Goal: Book appointment/travel/reservation

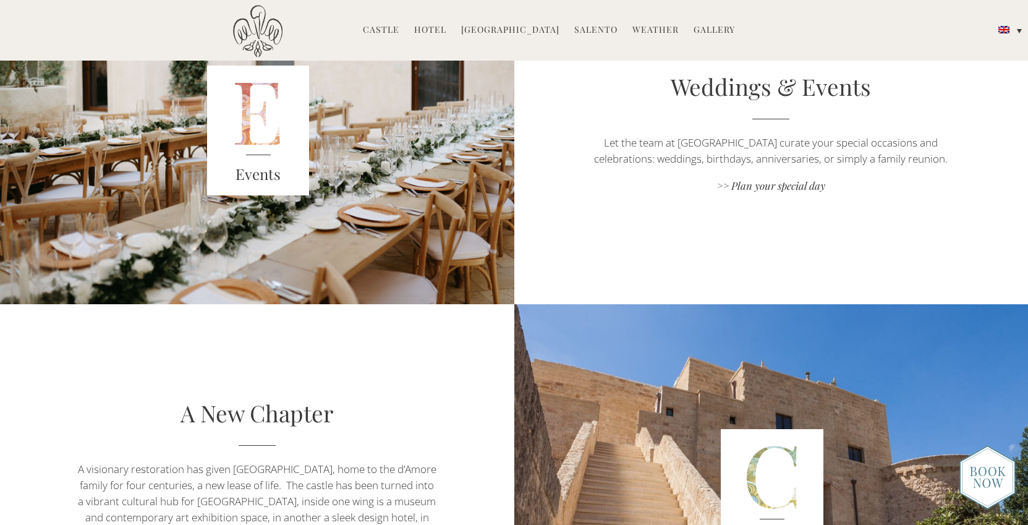
scroll to position [1802, 0]
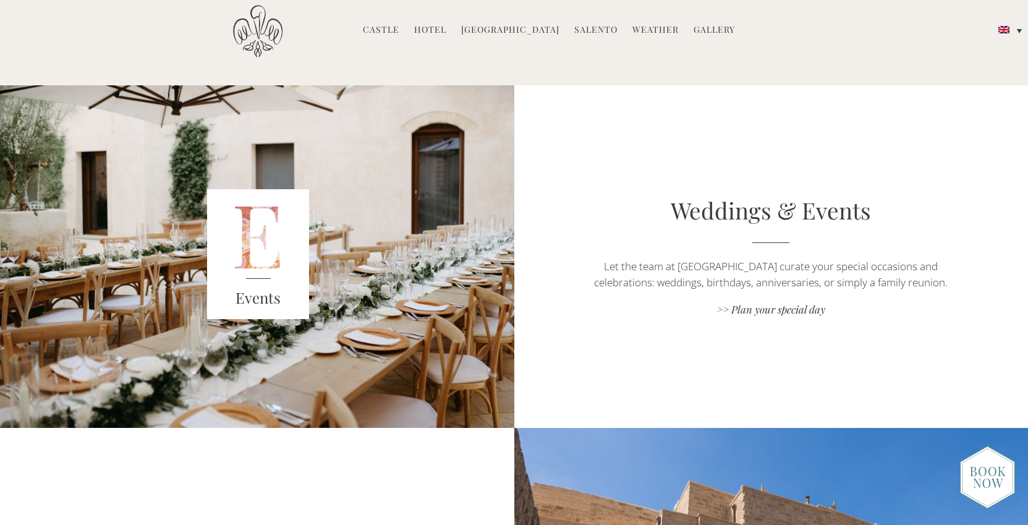
click at [249, 287] on h3 "Events" at bounding box center [258, 298] width 103 height 22
click at [766, 311] on link ">> Plan your special day" at bounding box center [771, 310] width 360 height 17
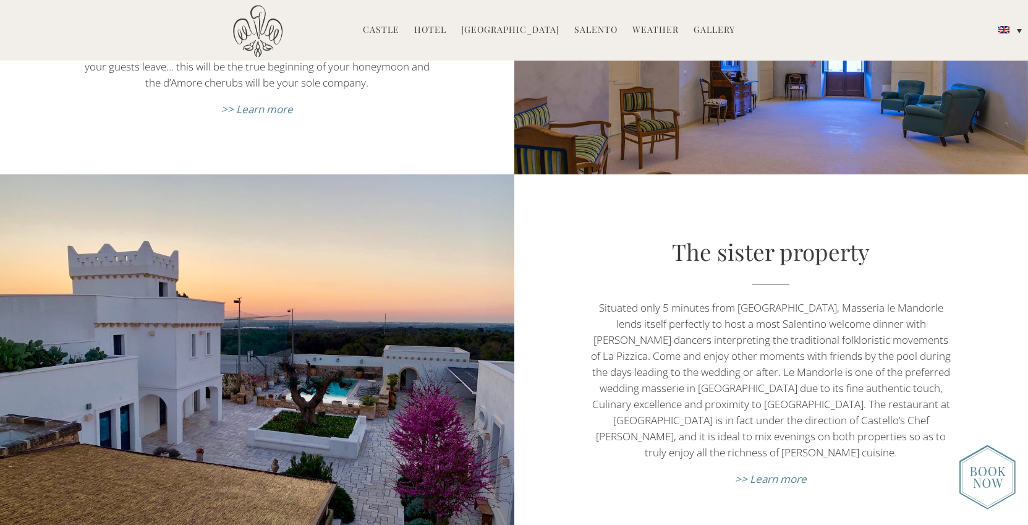
scroll to position [4914, 0]
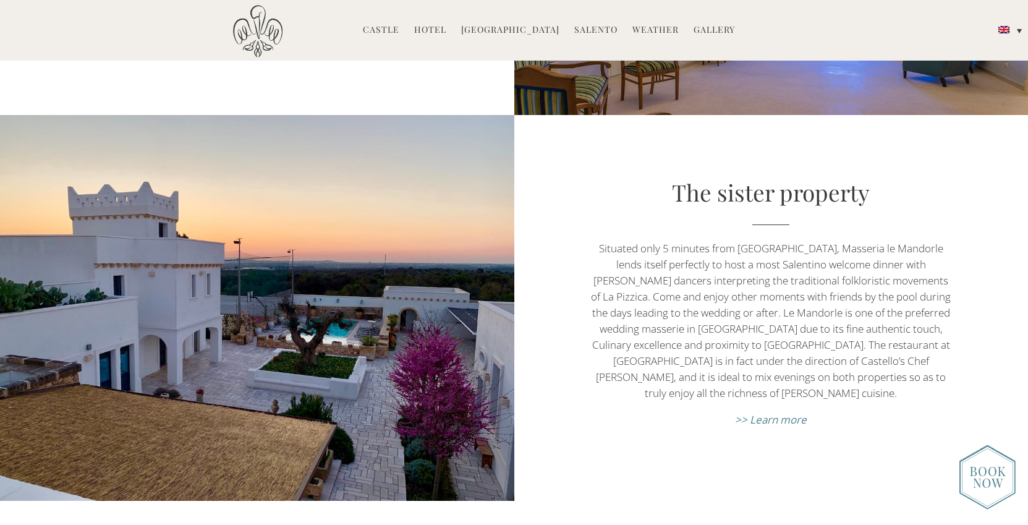
click at [770, 412] on em ">> Learn more" at bounding box center [771, 419] width 72 height 14
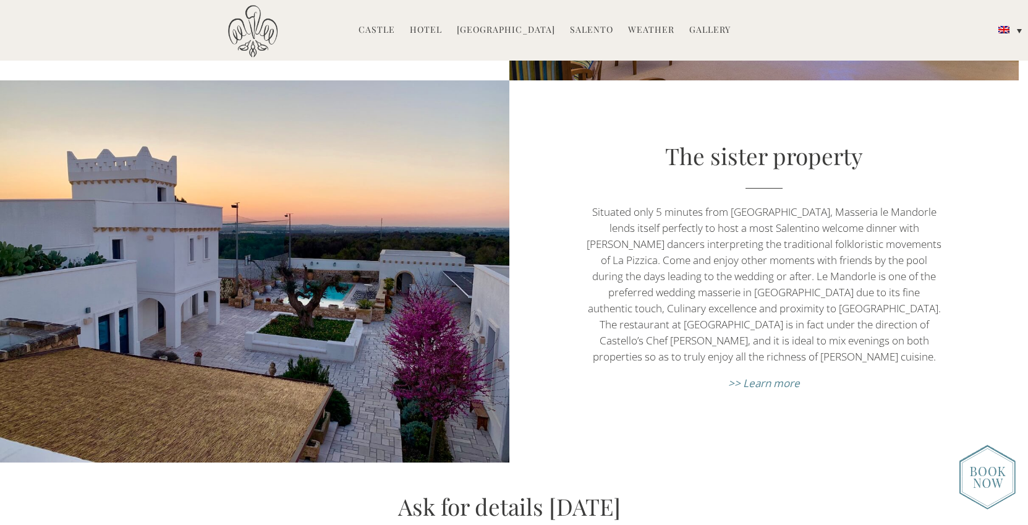
click at [762, 376] on em ">> Learn more" at bounding box center [764, 383] width 72 height 14
click at [770, 376] on em ">> Learn more" at bounding box center [764, 383] width 72 height 14
drag, startPoint x: 879, startPoint y: 197, endPoint x: 777, endPoint y: 198, distance: 102.0
click at [777, 204] on p "Situated only 5 minutes from [GEOGRAPHIC_DATA], Masseria le Mandorle lends itse…" at bounding box center [765, 284] width 356 height 161
copy p "Masseria le Mandorle"
